Goal: Information Seeking & Learning: Learn about a topic

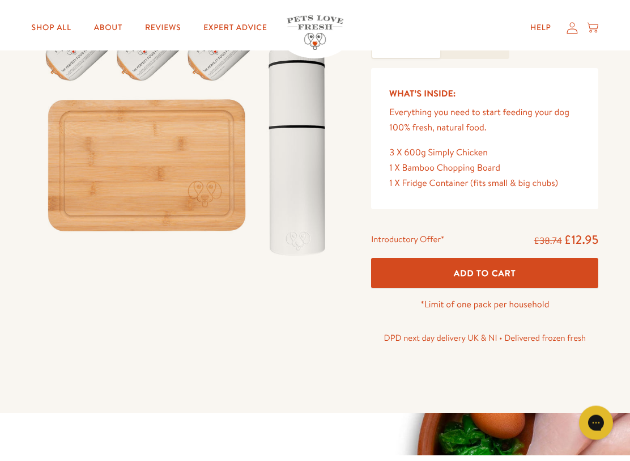
scroll to position [146, 0]
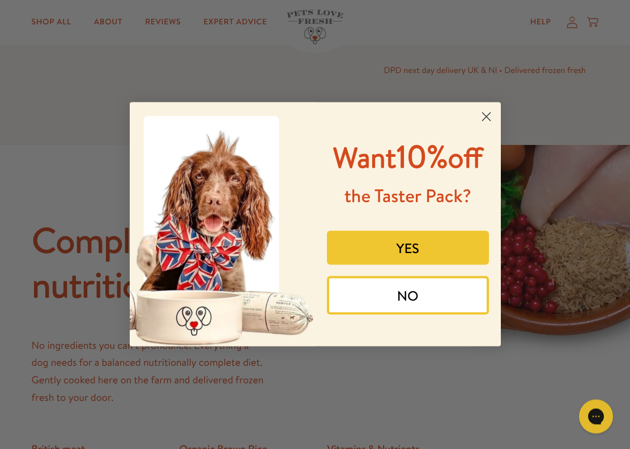
scroll to position [408, 0]
click at [379, 265] on button "YES" at bounding box center [408, 248] width 162 height 34
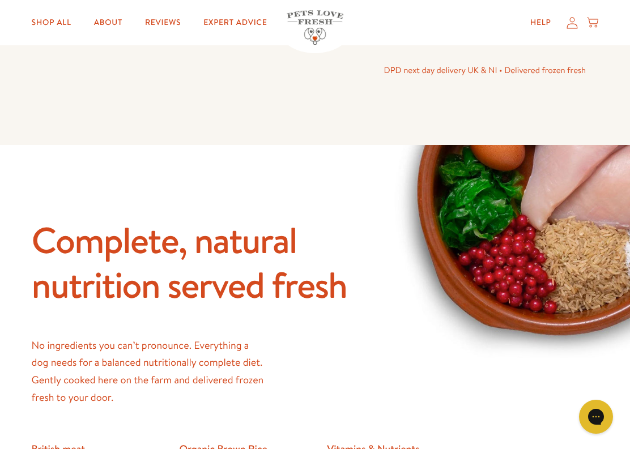
click at [52, 319] on div "Close dialog Every dog wants Pet’s Love Fresh Get 10% off the Taster Pack Get 1…" at bounding box center [315, 224] width 630 height 449
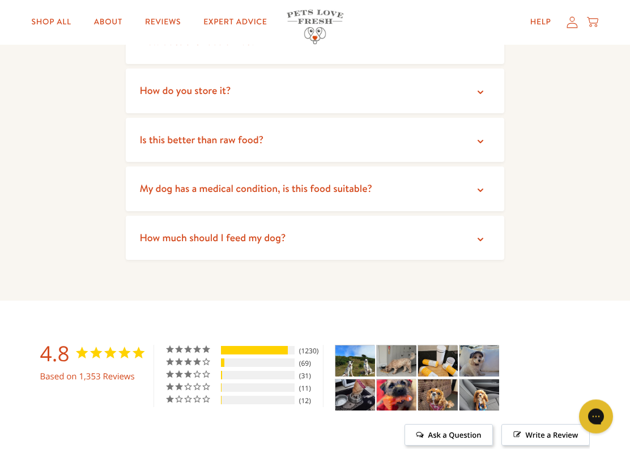
scroll to position [2162, 0]
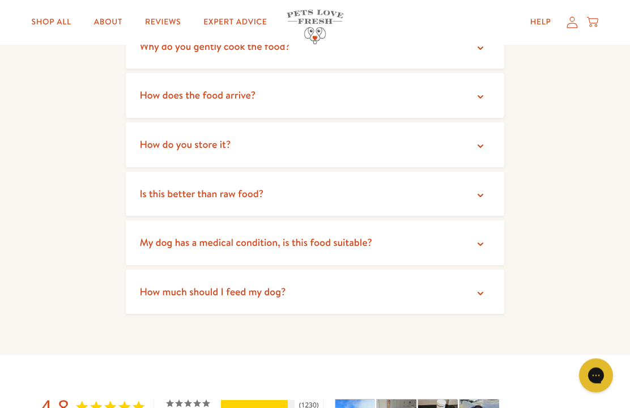
click at [149, 176] on summary "Is this better than raw food?" at bounding box center [315, 194] width 378 height 45
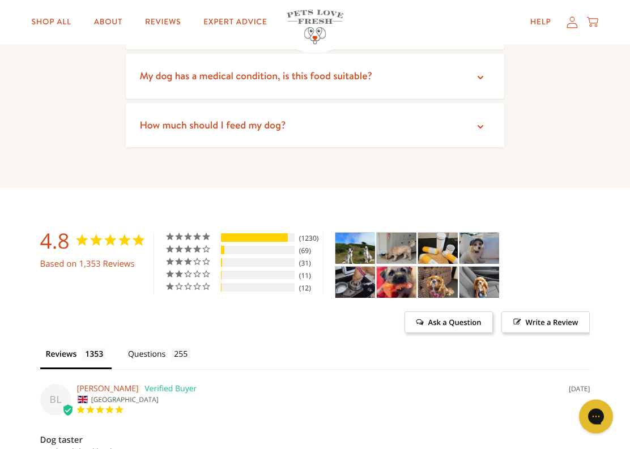
scroll to position [2377, 0]
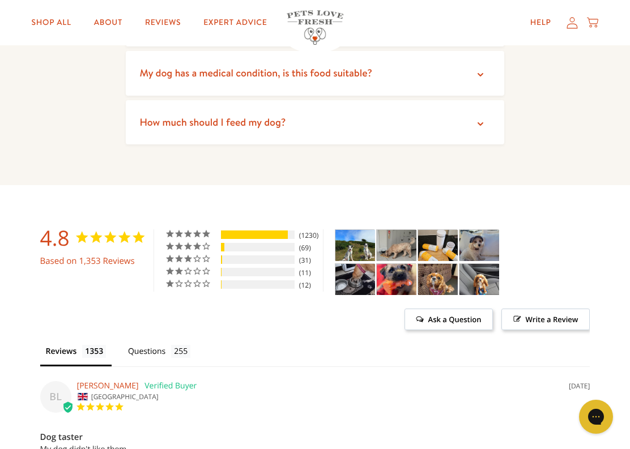
click at [152, 115] on span "How much should I feed my dog?" at bounding box center [212, 122] width 146 height 14
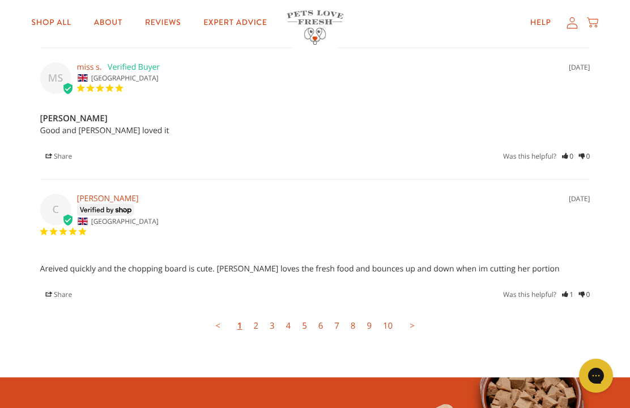
scroll to position [3331, 0]
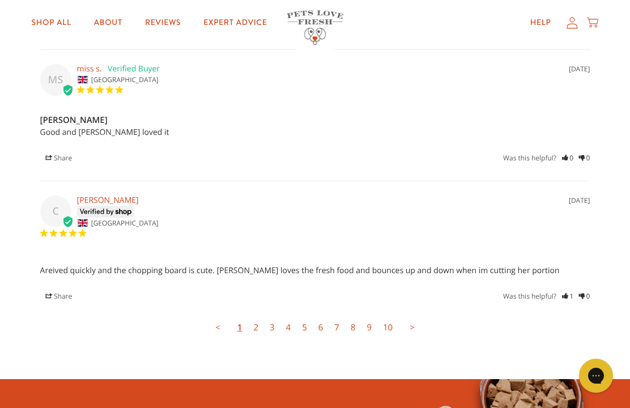
click at [252, 316] on link "2" at bounding box center [256, 327] width 16 height 23
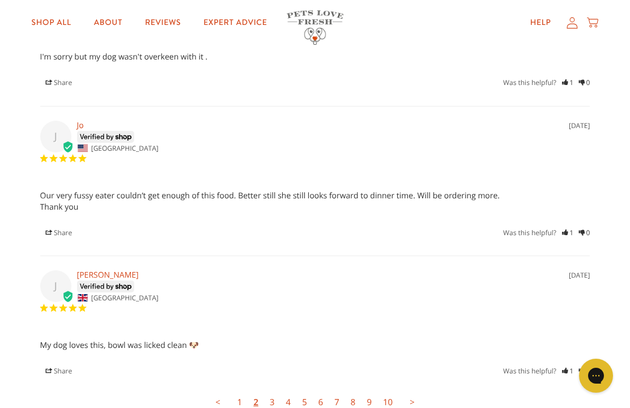
scroll to position [3176, 0]
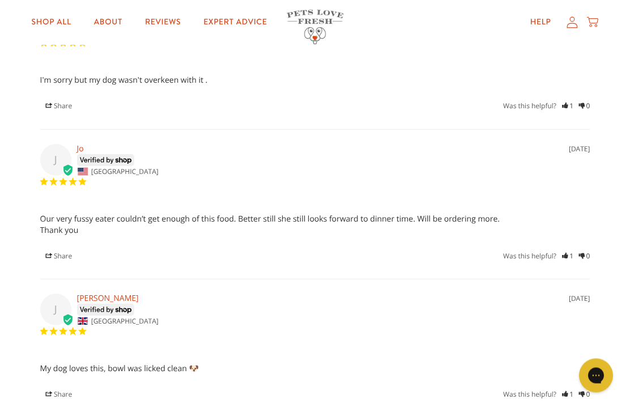
click at [45, 18] on link "Shop All" at bounding box center [52, 22] width 58 height 23
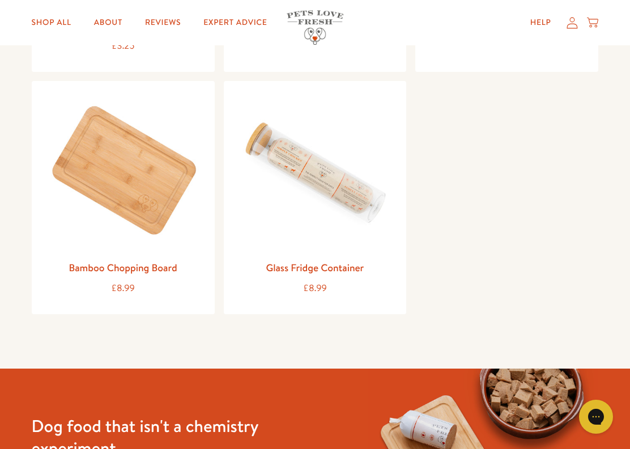
scroll to position [1260, 0]
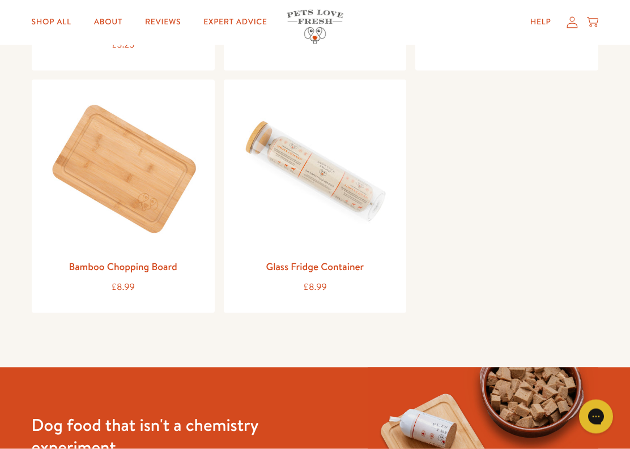
click at [130, 201] on img at bounding box center [123, 171] width 165 height 165
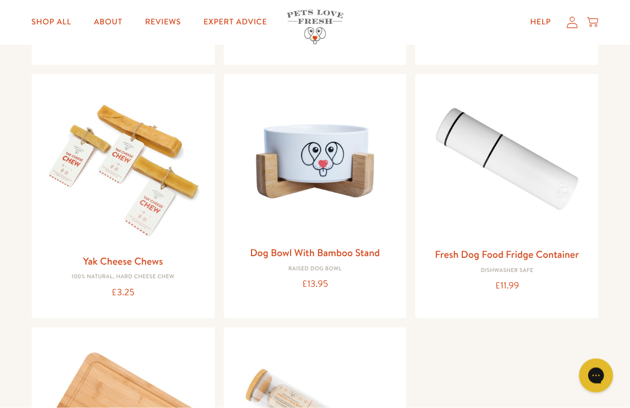
scroll to position [1013, 0]
click at [480, 150] on img at bounding box center [507, 162] width 165 height 158
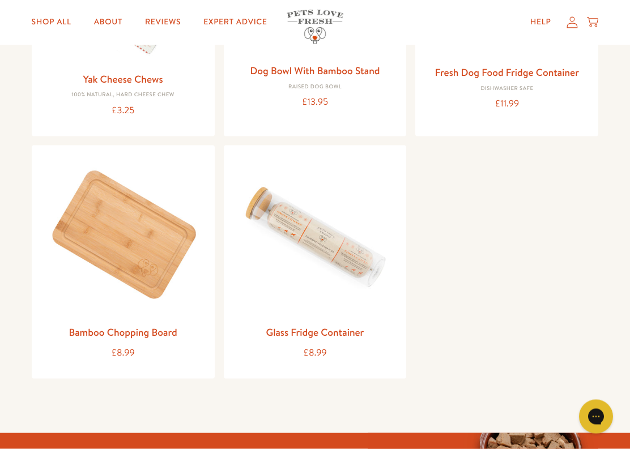
scroll to position [1195, 0]
click at [305, 239] on img at bounding box center [315, 236] width 165 height 165
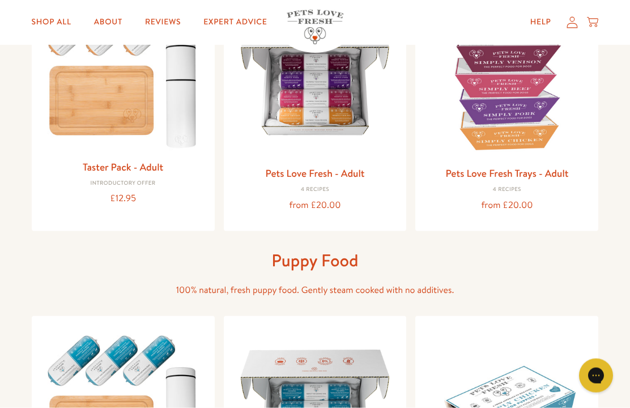
scroll to position [176, 0]
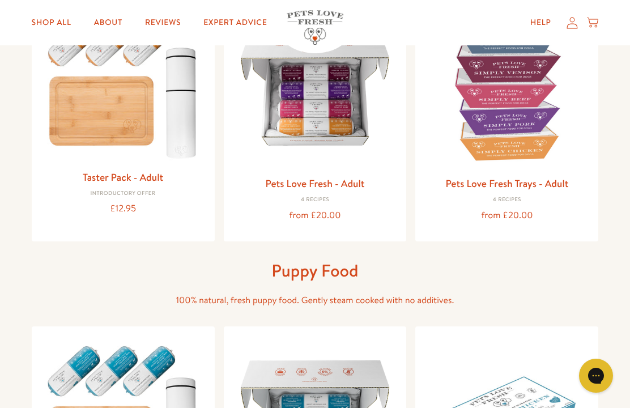
click at [105, 222] on div "Taster Pack - Adult Introductory Offer £12.95" at bounding box center [123, 119] width 183 height 245
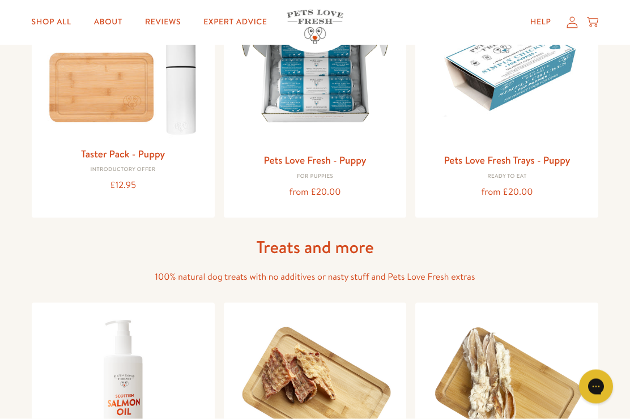
scroll to position [521, 0]
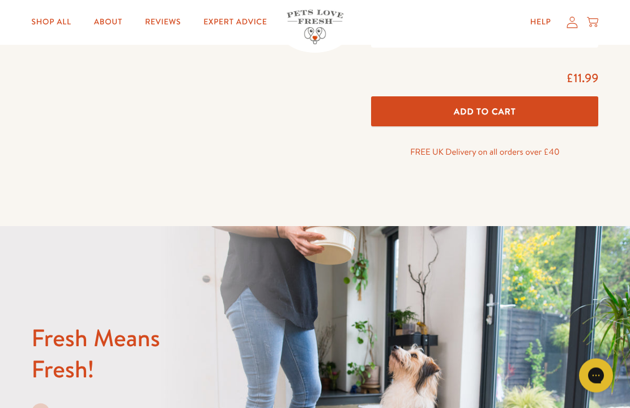
scroll to position [329, 0]
